Goal: Transaction & Acquisition: Download file/media

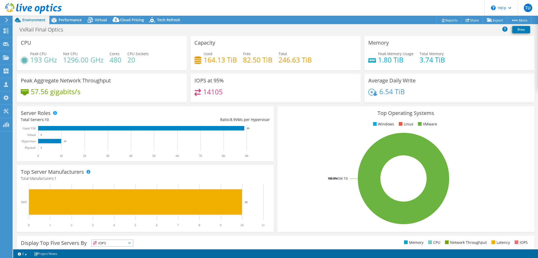
select select "USD"
click at [78, 15] on header "TU Partner Team Member Tim Urick tim.urick@davenportgroup.com Davenport Group M…" at bounding box center [269, 8] width 538 height 16
click at [77, 19] on span "Performance" at bounding box center [70, 19] width 23 height 5
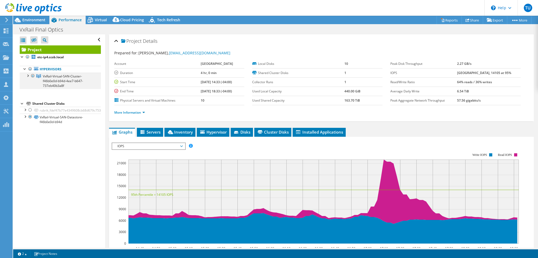
click at [27, 76] on div at bounding box center [27, 75] width 5 height 5
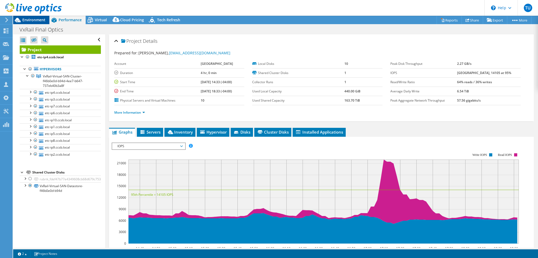
click at [31, 21] on span "Environment" at bounding box center [33, 19] width 23 height 5
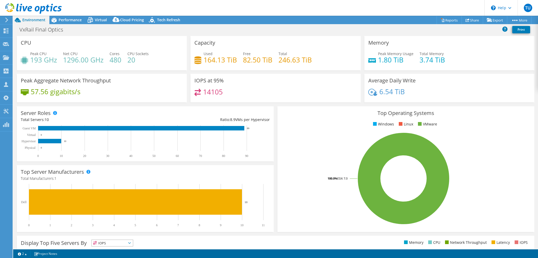
click at [114, 48] on div "CPU Peak CPU 193 GHz Net CPU 1296.00 GHz Cores 480 CPU Sockets 20" at bounding box center [102, 53] width 170 height 34
click at [96, 19] on span "Virtual" at bounding box center [101, 19] width 12 height 5
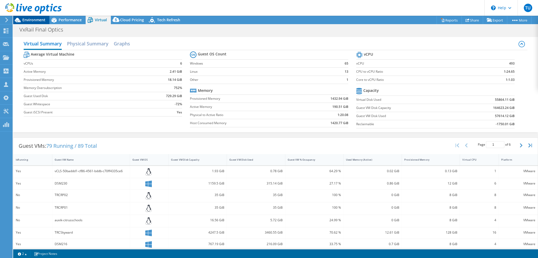
click at [33, 22] on span "Environment" at bounding box center [33, 19] width 23 height 5
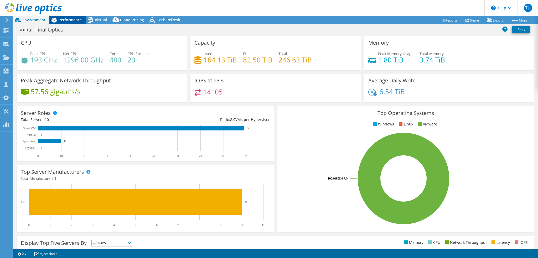
click at [69, 19] on span "Performance" at bounding box center [70, 19] width 23 height 5
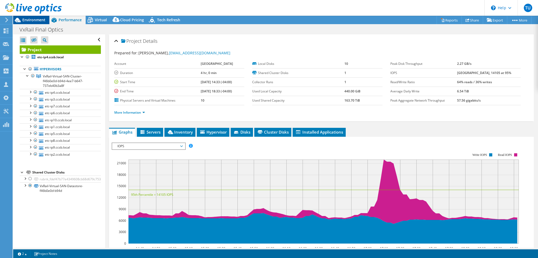
click at [37, 18] on span "Environment" at bounding box center [33, 19] width 23 height 5
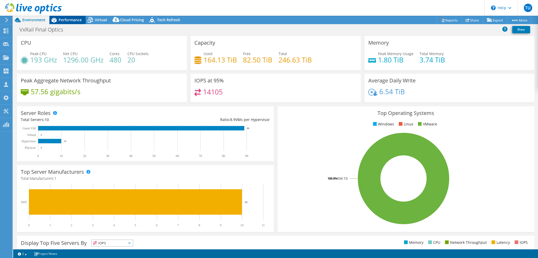
click at [79, 21] on span "Performance" at bounding box center [70, 19] width 23 height 5
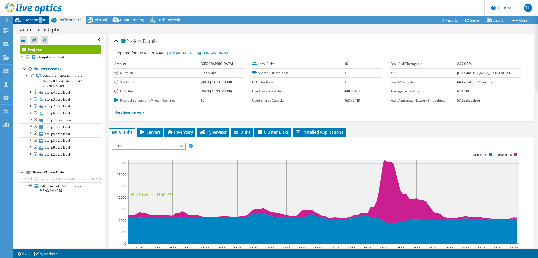
click at [40, 22] on span "Environment" at bounding box center [33, 19] width 23 height 5
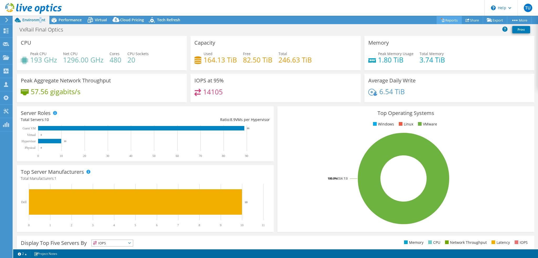
click at [447, 19] on link "Reports" at bounding box center [448, 20] width 25 height 8
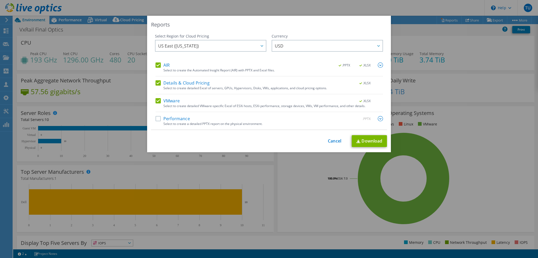
drag, startPoint x: 159, startPoint y: 63, endPoint x: 157, endPoint y: 65, distance: 3.2
click at [159, 64] on label "AIR" at bounding box center [162, 64] width 14 height 5
click at [0, 0] on input "AIR" at bounding box center [0, 0] width 0 height 0
click at [158, 83] on label "Details & Cloud Pricing" at bounding box center [182, 82] width 54 height 5
click at [0, 0] on input "Details & Cloud Pricing" at bounding box center [0, 0] width 0 height 0
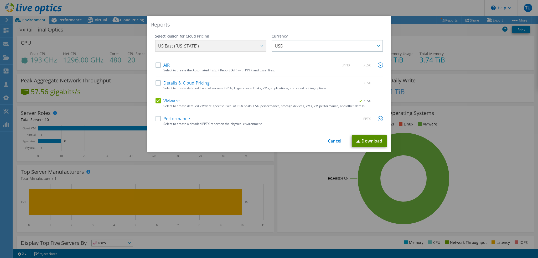
click at [376, 144] on link "Download" at bounding box center [369, 141] width 35 height 12
click at [333, 142] on link "Cancel" at bounding box center [334, 141] width 13 height 5
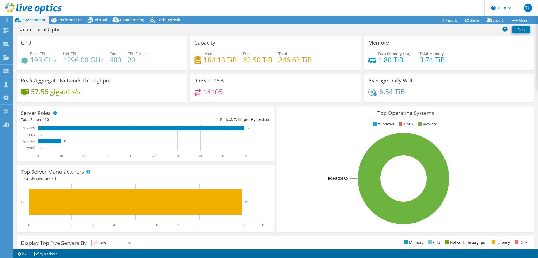
click at [290, 139] on rect at bounding box center [403, 179] width 244 height 92
click at [95, 19] on span "Virtual" at bounding box center [101, 19] width 12 height 5
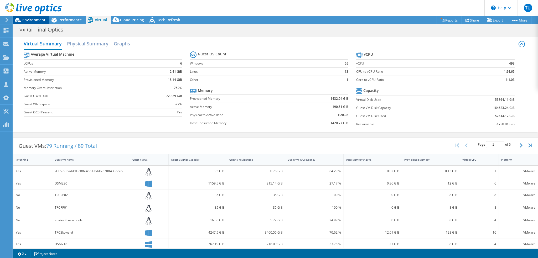
click at [41, 20] on span "Environment" at bounding box center [33, 19] width 23 height 5
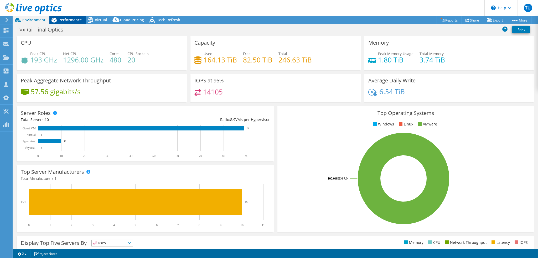
click at [72, 20] on span "Performance" at bounding box center [70, 19] width 23 height 5
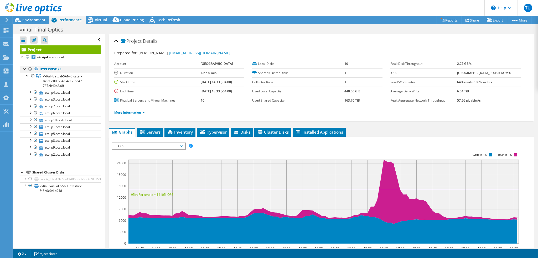
click at [29, 67] on div at bounding box center [30, 69] width 5 height 6
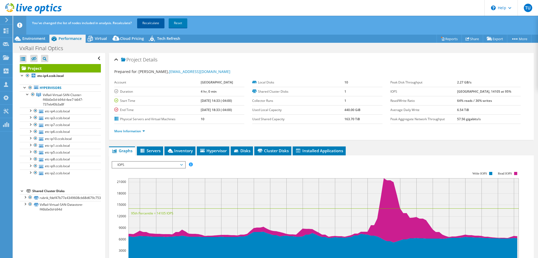
click at [148, 23] on link "Recalculate" at bounding box center [150, 22] width 27 height 9
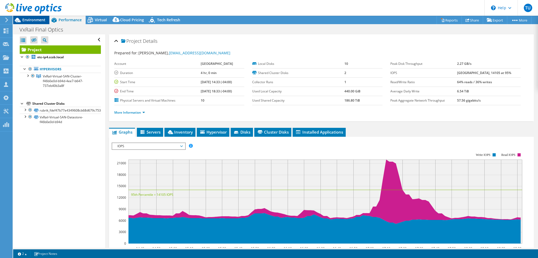
click at [38, 19] on span "Environment" at bounding box center [33, 19] width 23 height 5
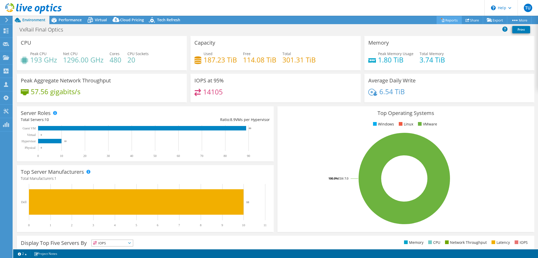
click at [451, 20] on link "Reports" at bounding box center [448, 20] width 25 height 8
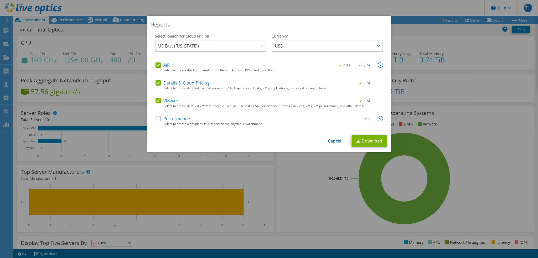
click at [155, 82] on label "Details & Cloud Pricing" at bounding box center [182, 82] width 54 height 5
click at [0, 0] on input "Details & Cloud Pricing" at bounding box center [0, 0] width 0 height 0
click at [155, 64] on label "AIR" at bounding box center [162, 64] width 14 height 5
click at [0, 0] on input "AIR" at bounding box center [0, 0] width 0 height 0
click at [360, 140] on link "Download" at bounding box center [369, 141] width 35 height 12
